Goal: Task Accomplishment & Management: Manage account settings

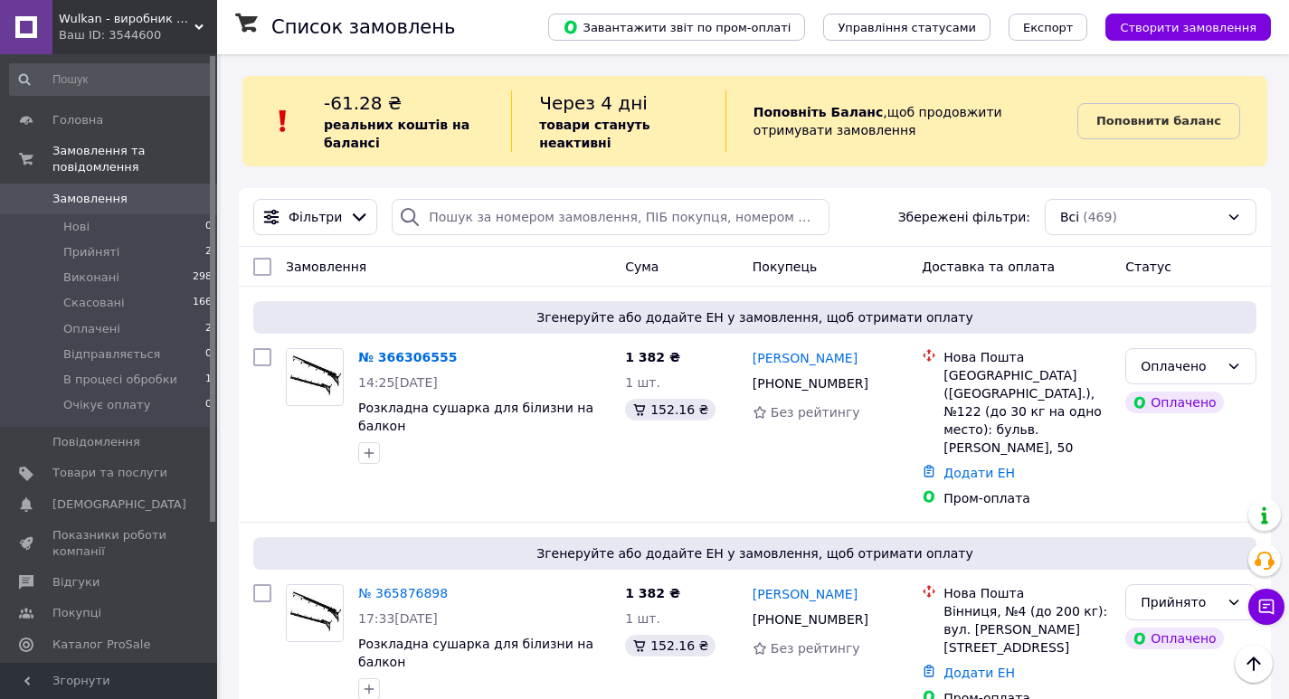
scroll to position [181, 0]
click at [132, 25] on span "Wulkan - виробник мангалів і сковорідок для приємного відпочинку!" at bounding box center [127, 19] width 136 height 16
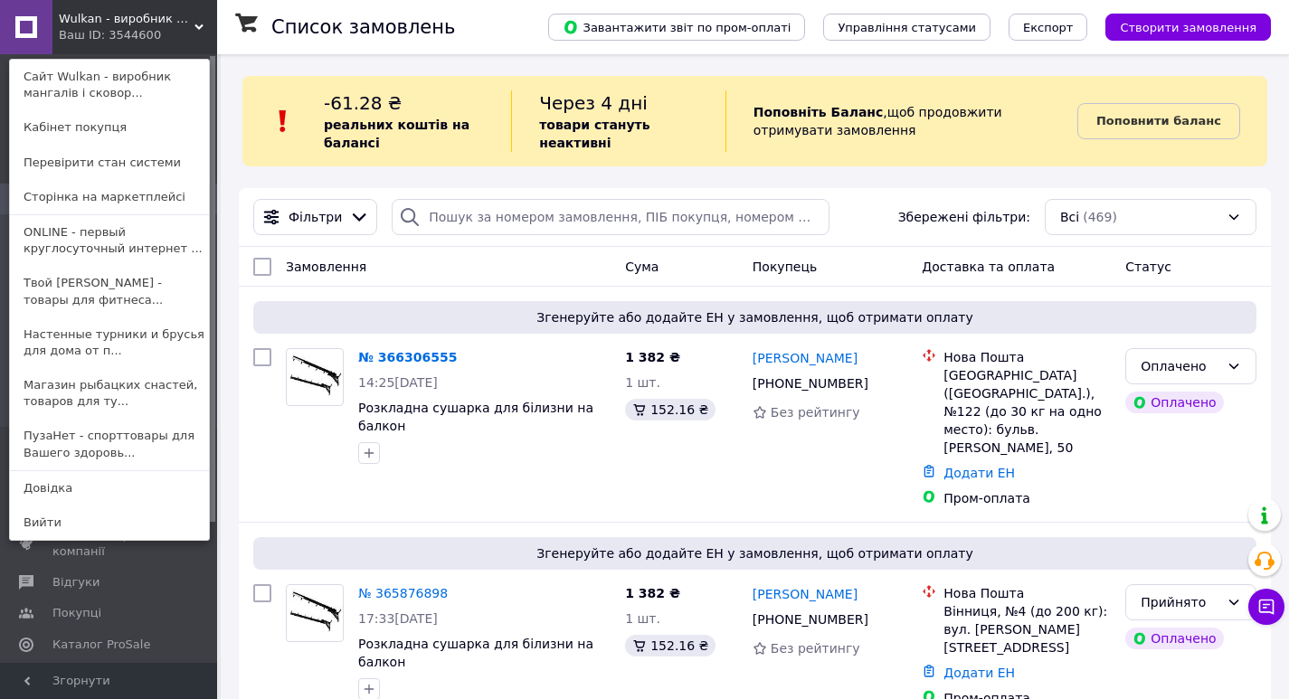
click at [61, 346] on link "Настенные турники и брусья для дома от п..." at bounding box center [109, 343] width 199 height 51
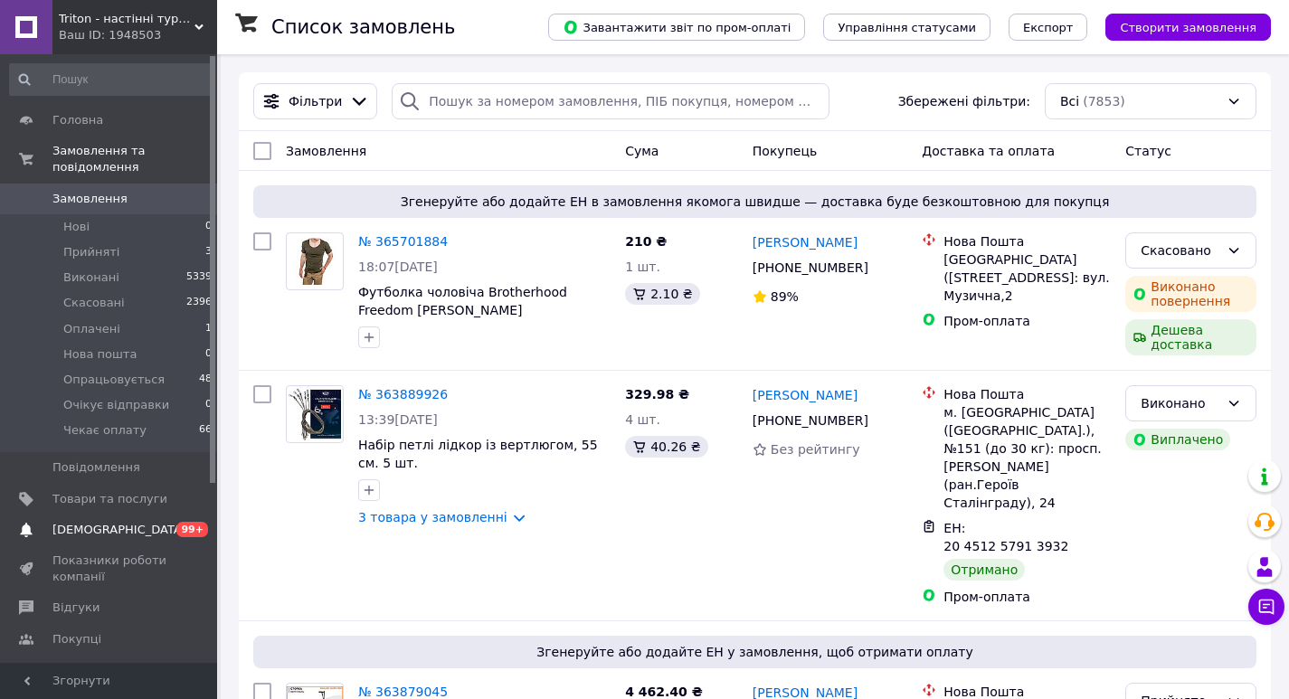
click at [135, 523] on link "Сповіщення 0 99+" at bounding box center [111, 530] width 223 height 31
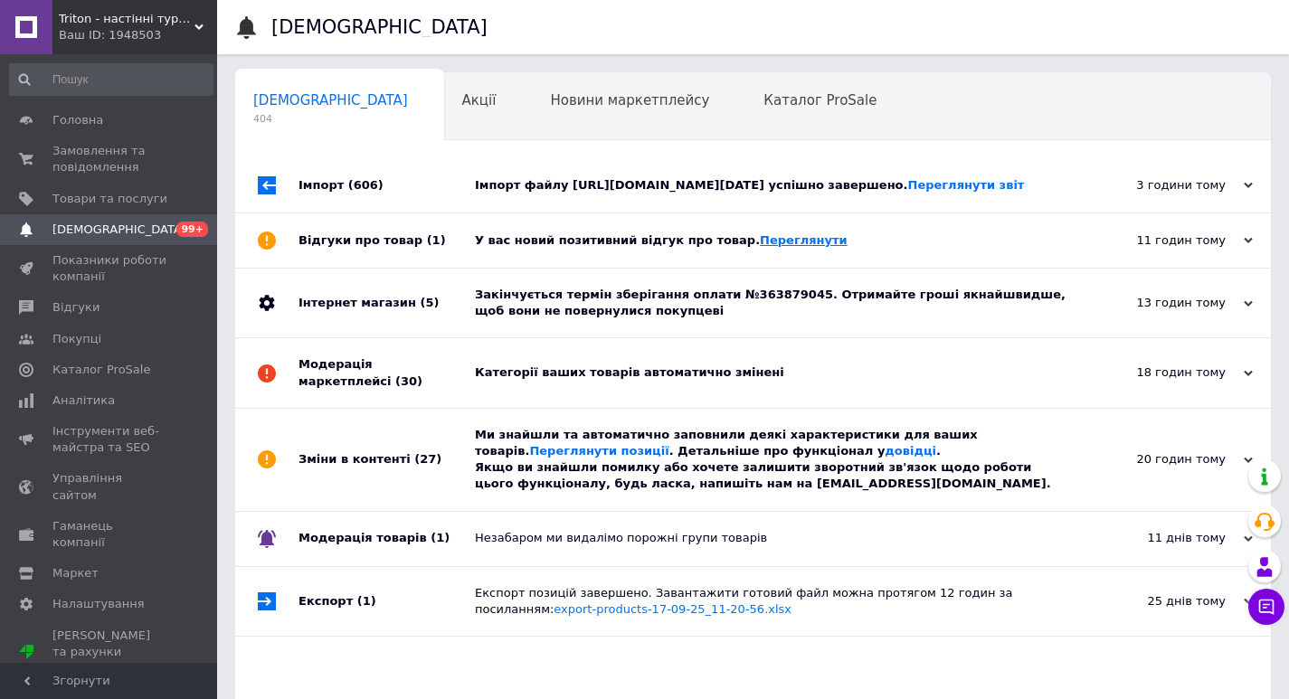
click at [760, 247] on link "Переглянути" at bounding box center [804, 240] width 88 height 14
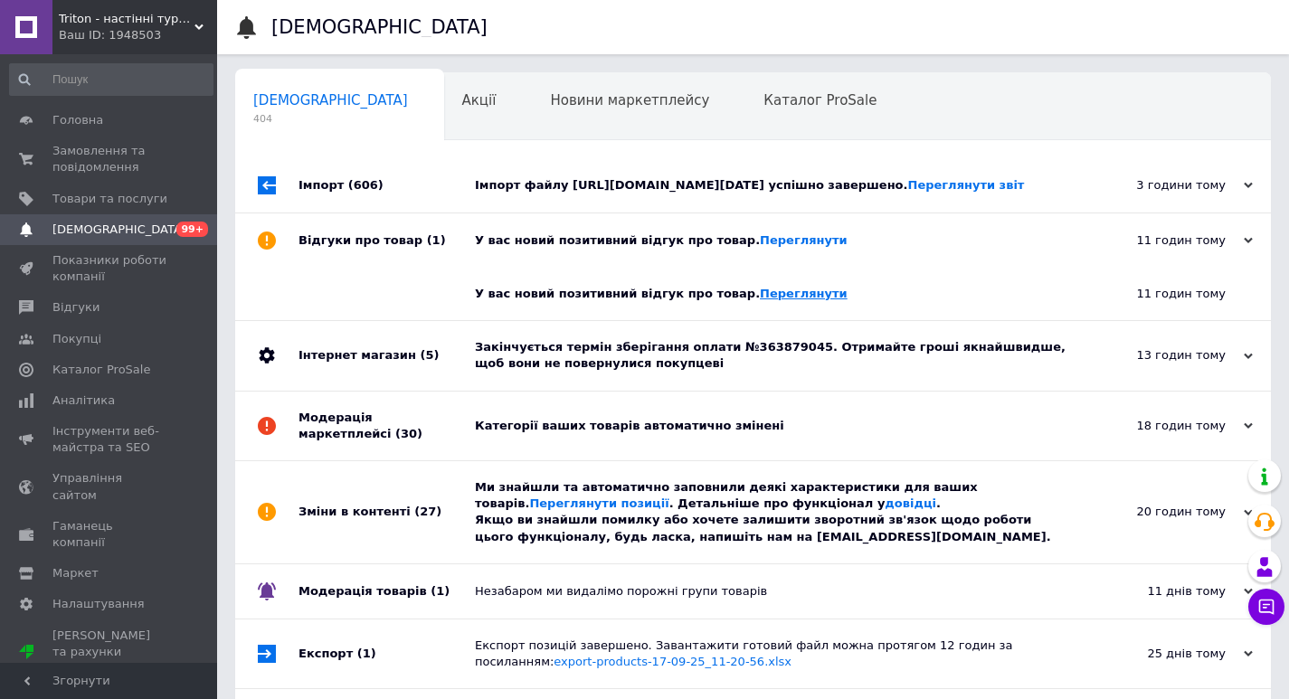
click at [760, 300] on link "Переглянути" at bounding box center [804, 294] width 88 height 14
click at [68, 308] on span "Відгуки" at bounding box center [75, 307] width 47 height 16
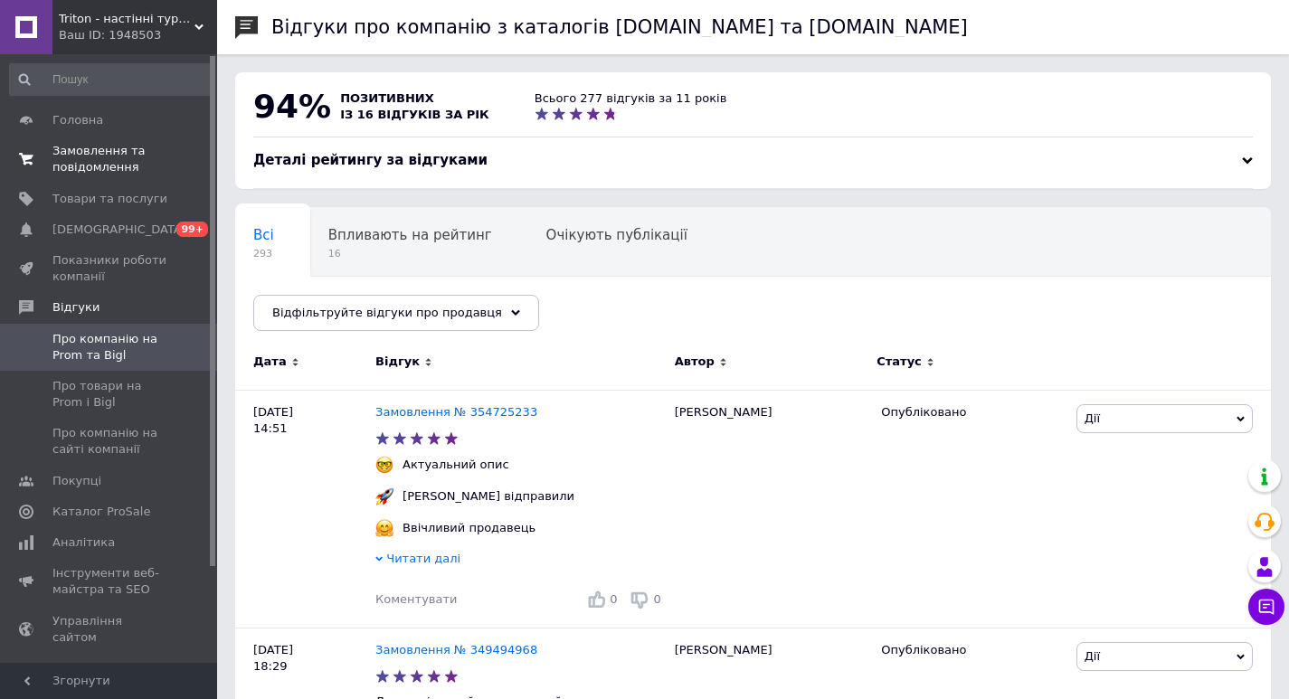
click at [99, 154] on span "Замовлення та повідомлення" at bounding box center [109, 159] width 115 height 33
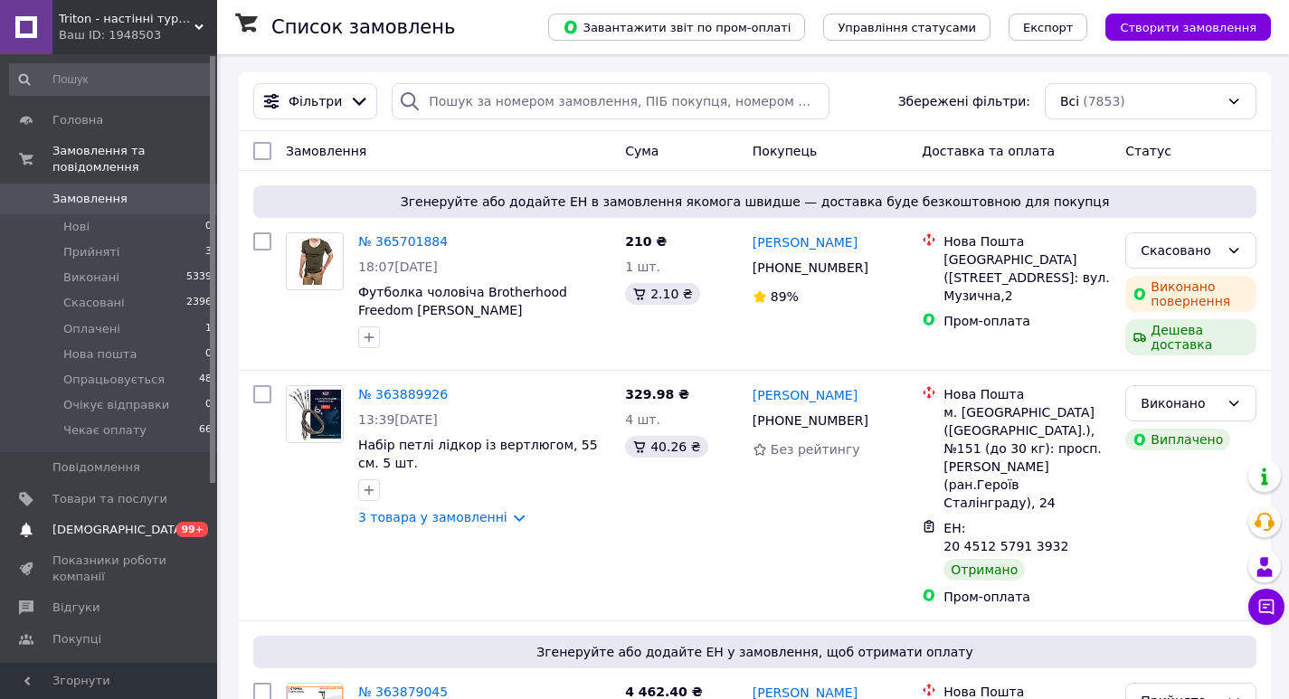
click at [100, 522] on span "[DEMOGRAPHIC_DATA]" at bounding box center [119, 530] width 134 height 16
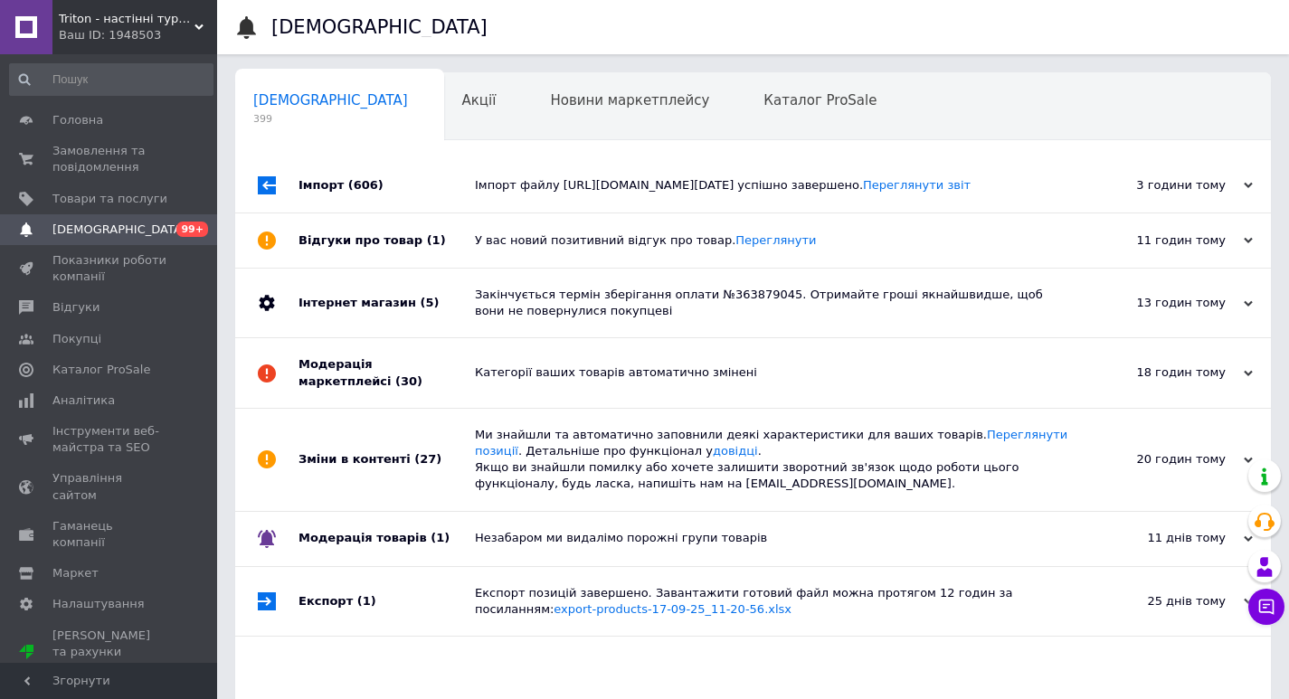
click at [135, 34] on div "Ваш ID: 1948503" at bounding box center [138, 35] width 158 height 16
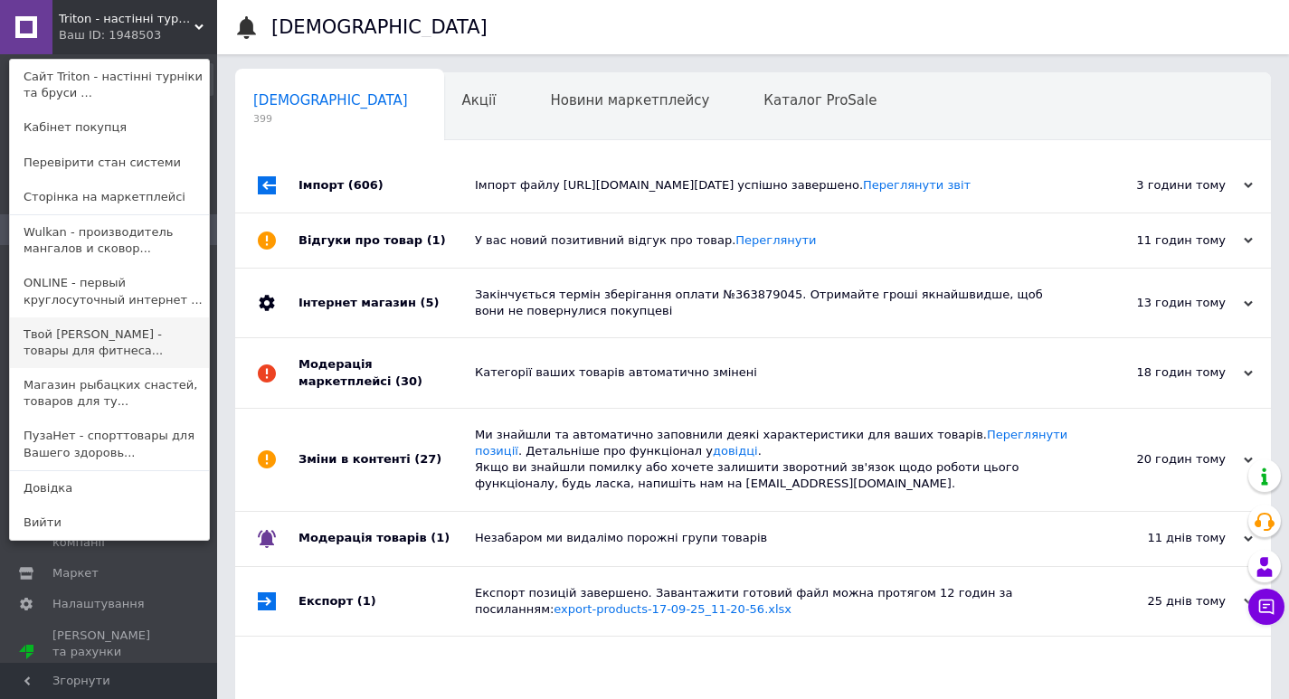
click at [63, 356] on link "Твой [PERSON_NAME] - товары для фитнеса..." at bounding box center [109, 343] width 199 height 51
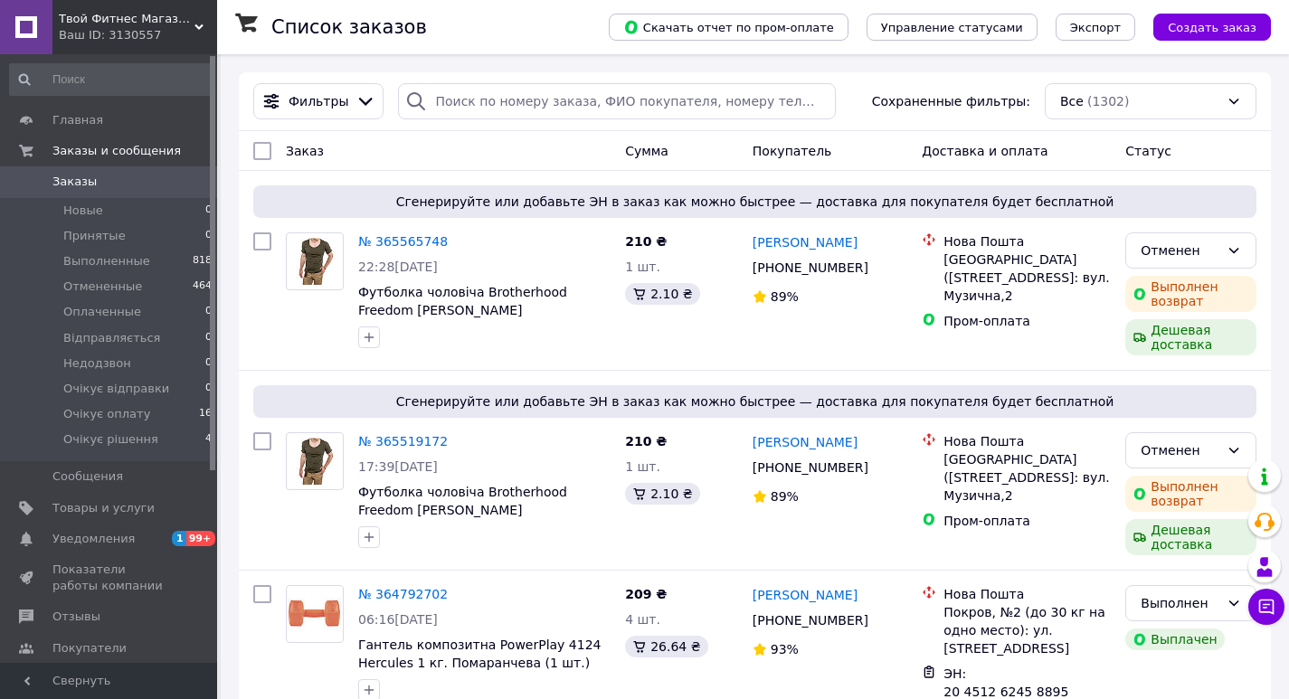
click at [102, 544] on span "Уведомления" at bounding box center [93, 539] width 82 height 16
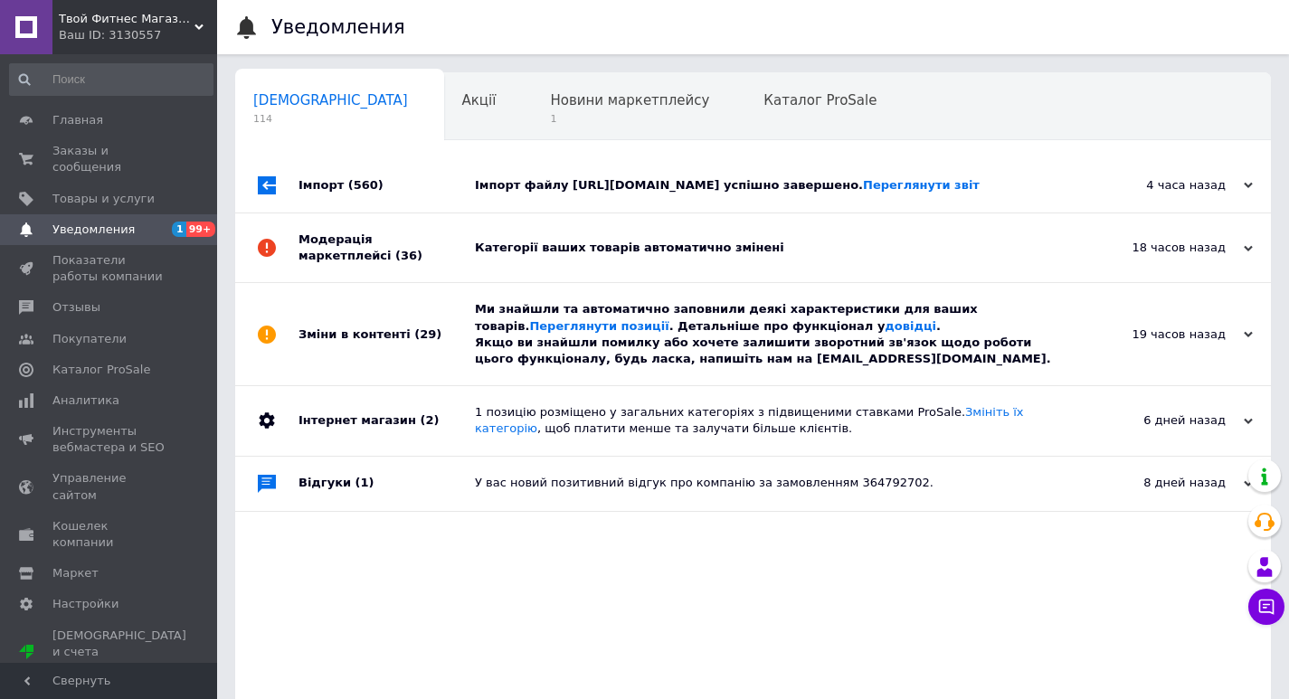
click at [134, 19] on span "Твой Фитнес Магазин - товары для фитнеса, активных видов спорта и туризма." at bounding box center [127, 19] width 136 height 16
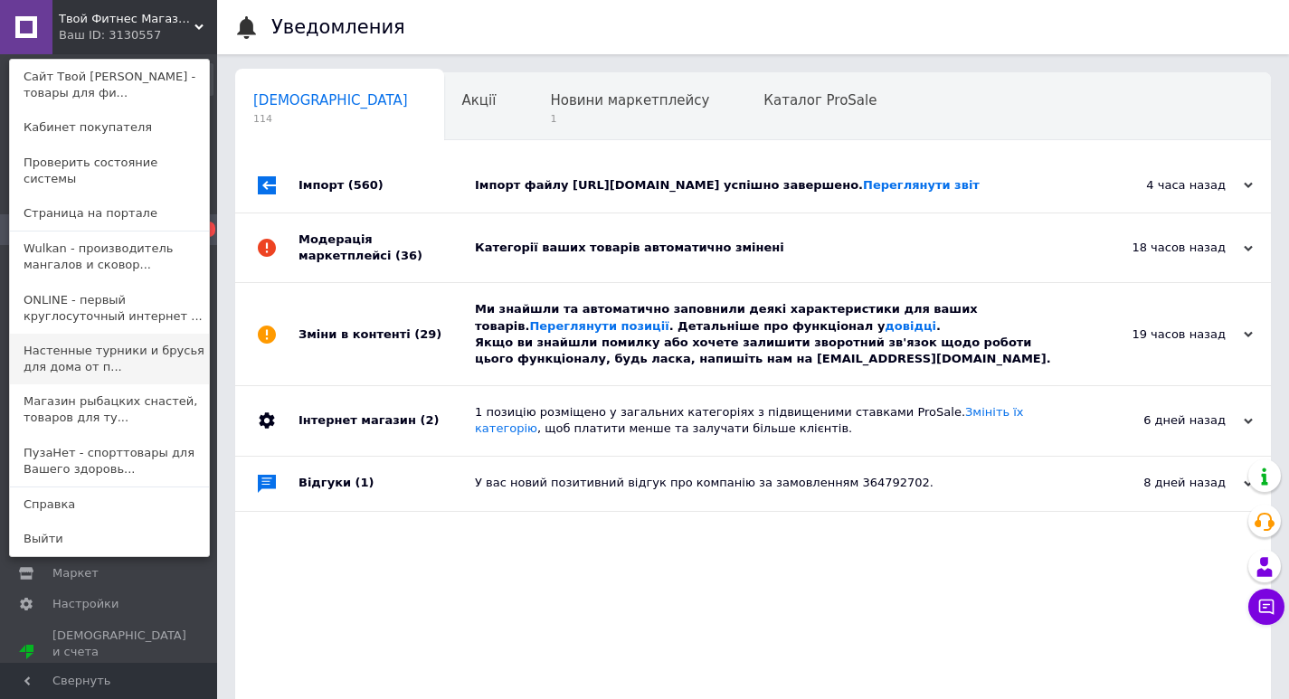
click at [76, 364] on link "Настенные турники и брусья для дома от п..." at bounding box center [109, 359] width 199 height 51
